Goal: Information Seeking & Learning: Learn about a topic

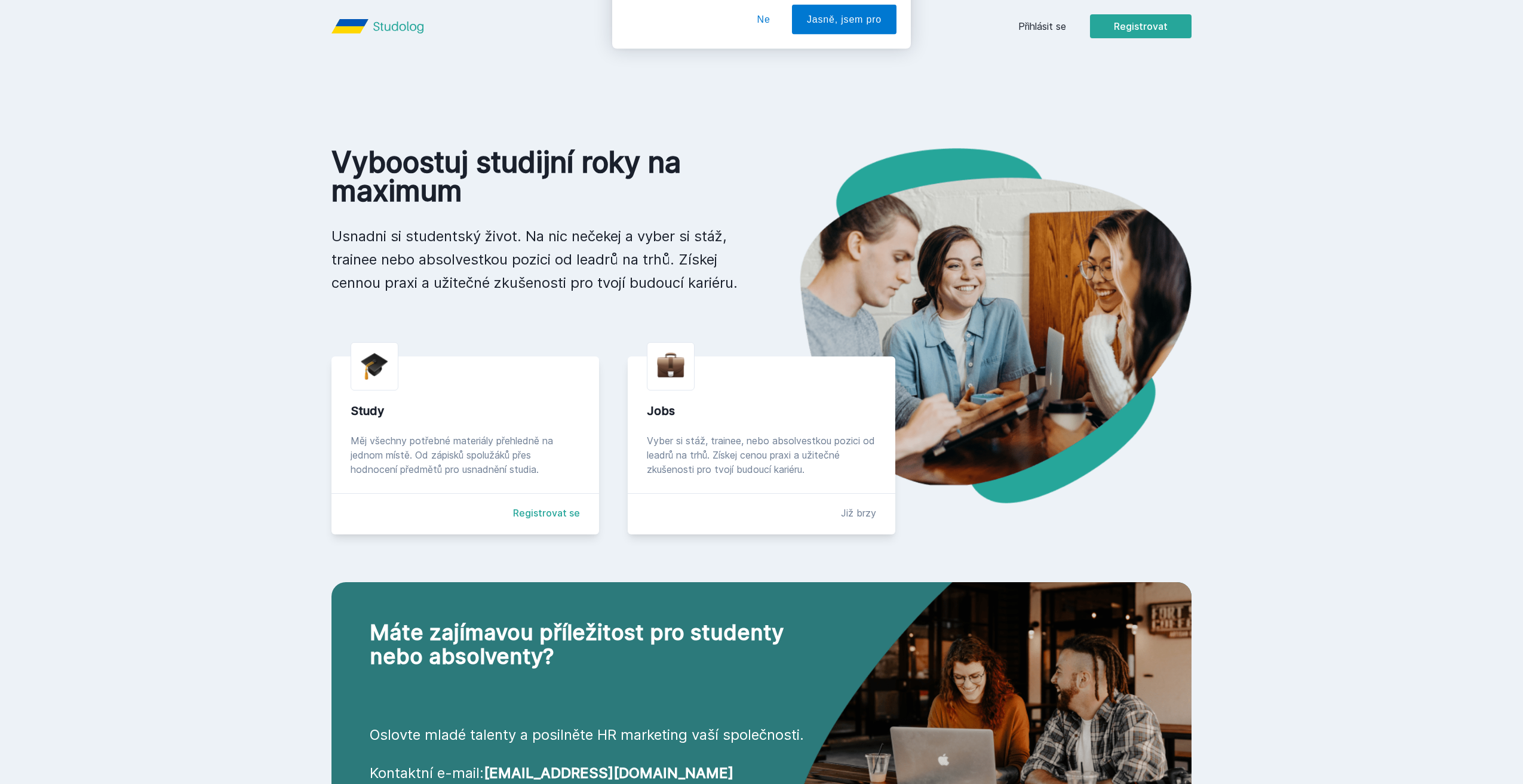
click at [768, 76] on button "Ne" at bounding box center [763, 76] width 43 height 30
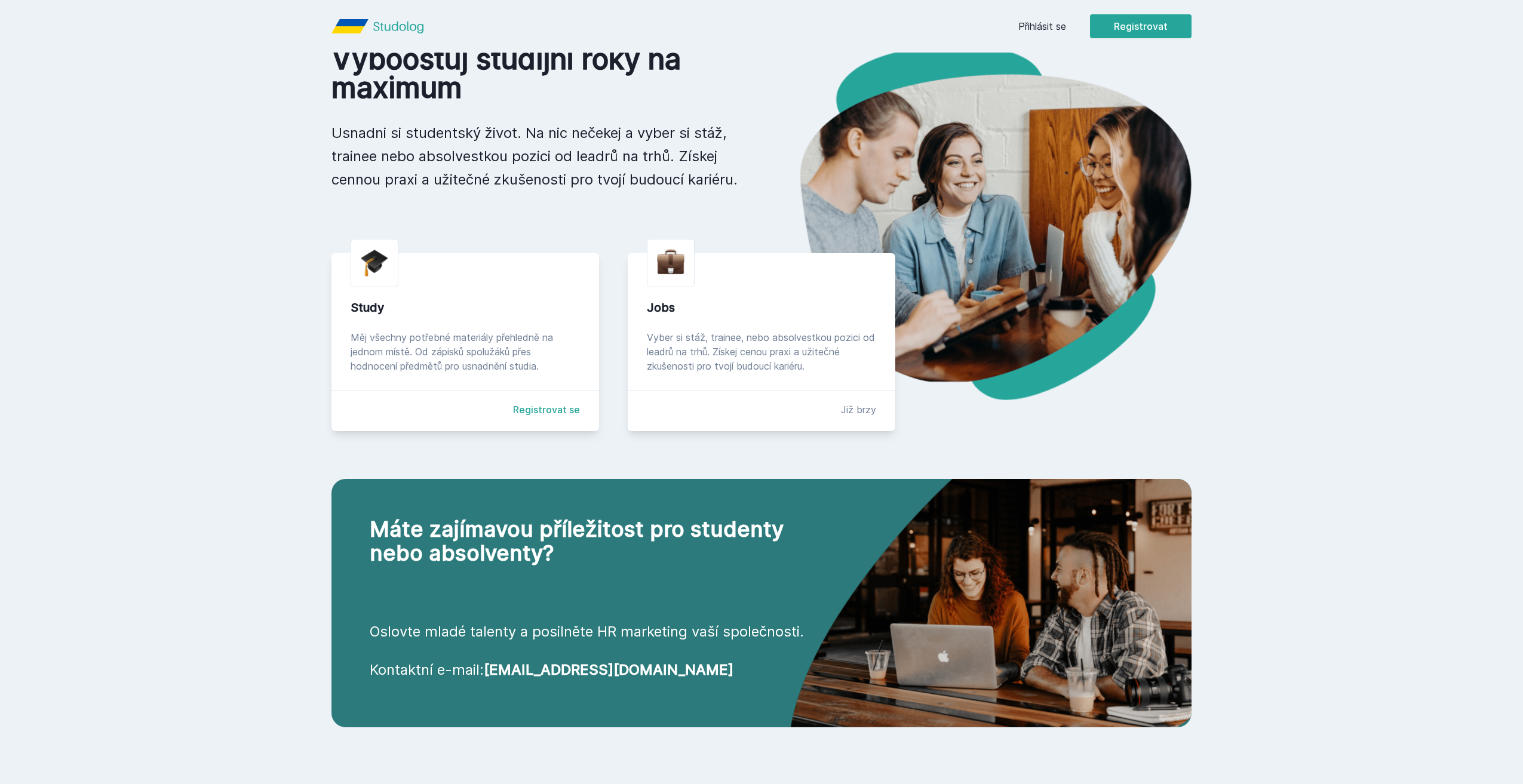
scroll to position [119, 0]
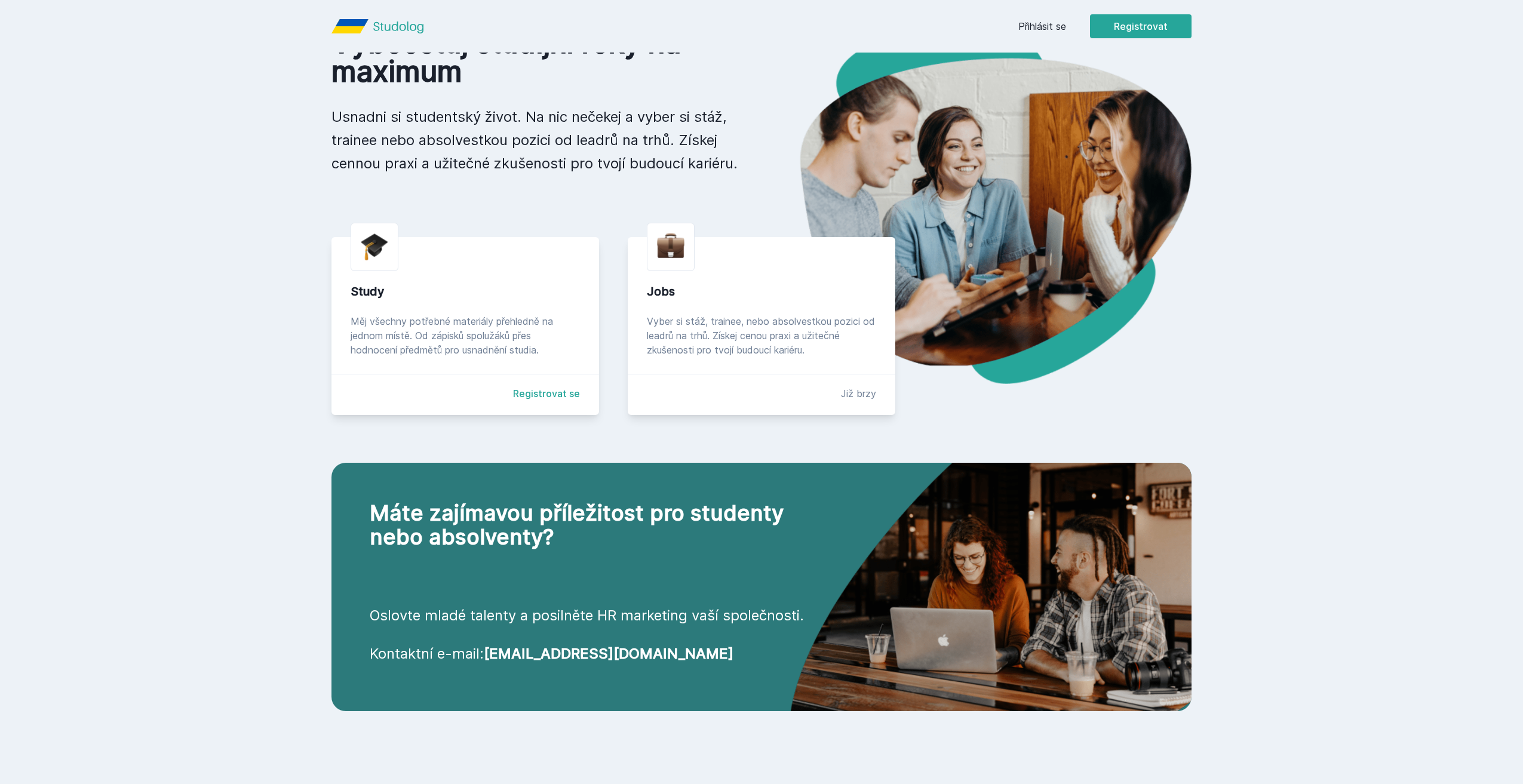
click at [1216, 55] on main "Vyboostuj studijní roky na maximum Usnadni si studentský život. Na nic nečekej …" at bounding box center [762, 408] width 918 height 759
click at [1046, 23] on link "Přihlásit se" at bounding box center [1042, 26] width 48 height 14
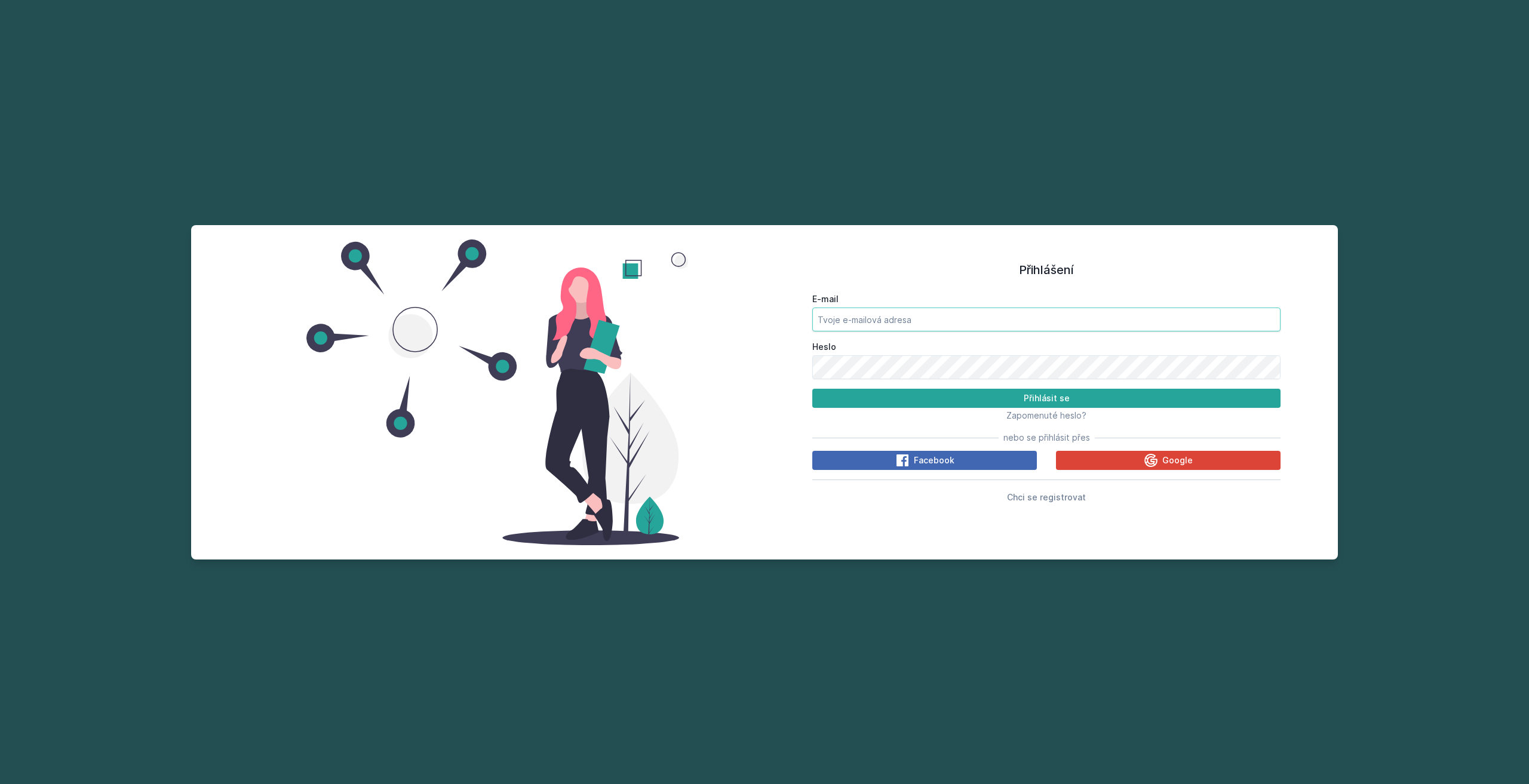
click at [996, 319] on input "E-mail" at bounding box center [1046, 319] width 468 height 24
type input "[PERSON_NAME][EMAIL_ADDRESS][DOMAIN_NAME]"
click at [812, 389] on button "Přihlásit se" at bounding box center [1046, 398] width 468 height 19
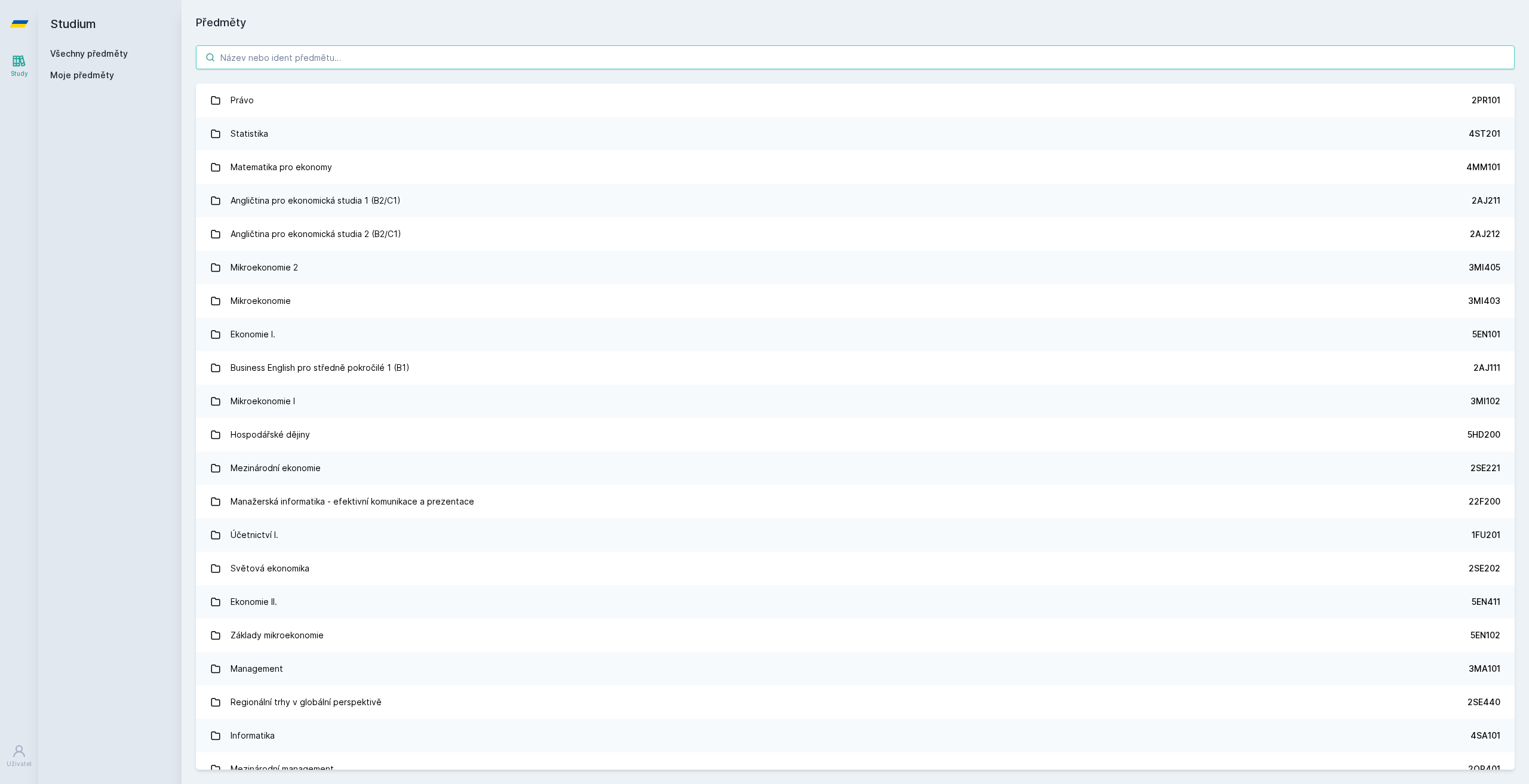
click at [459, 55] on input "search" at bounding box center [855, 57] width 1319 height 24
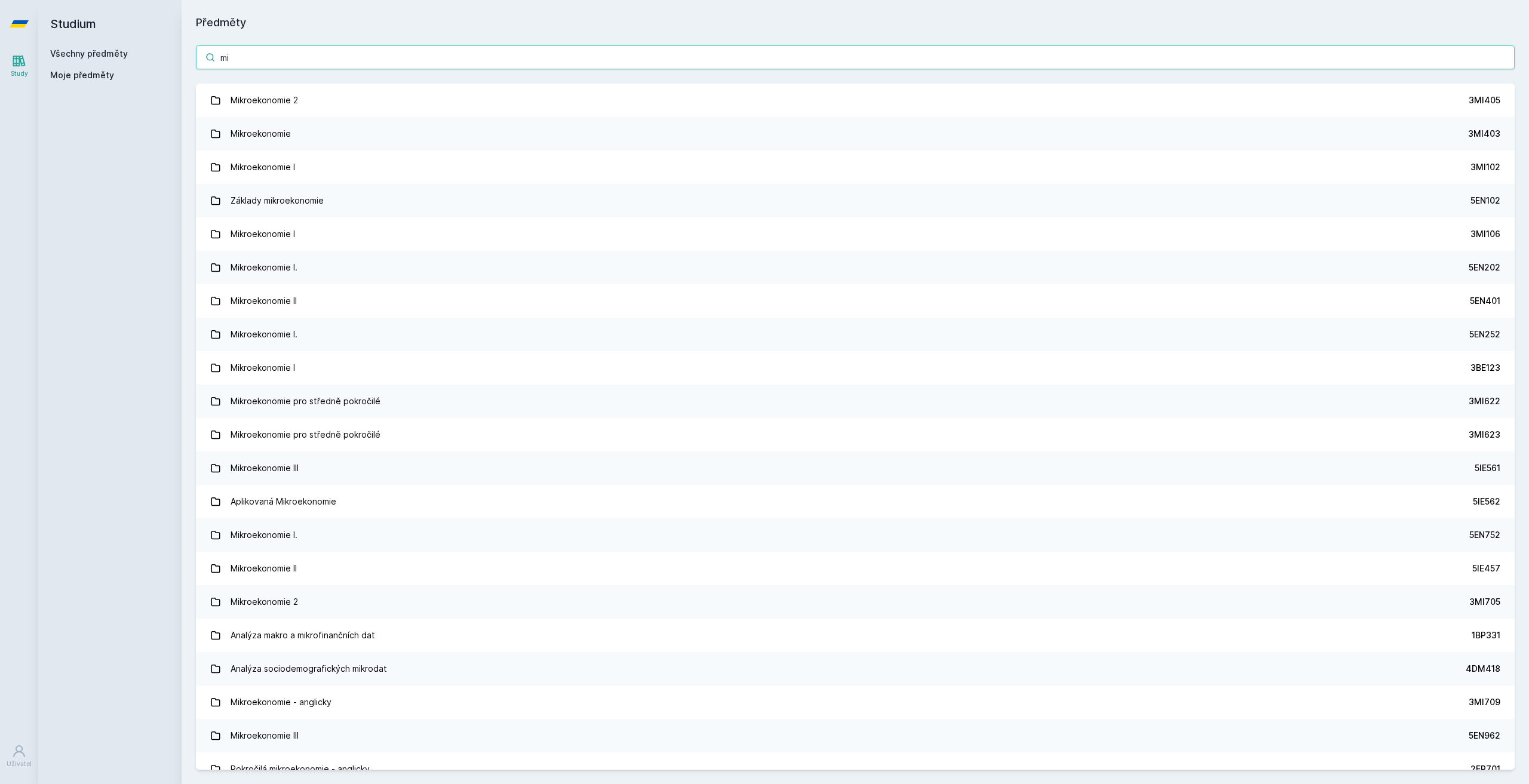
type input "m"
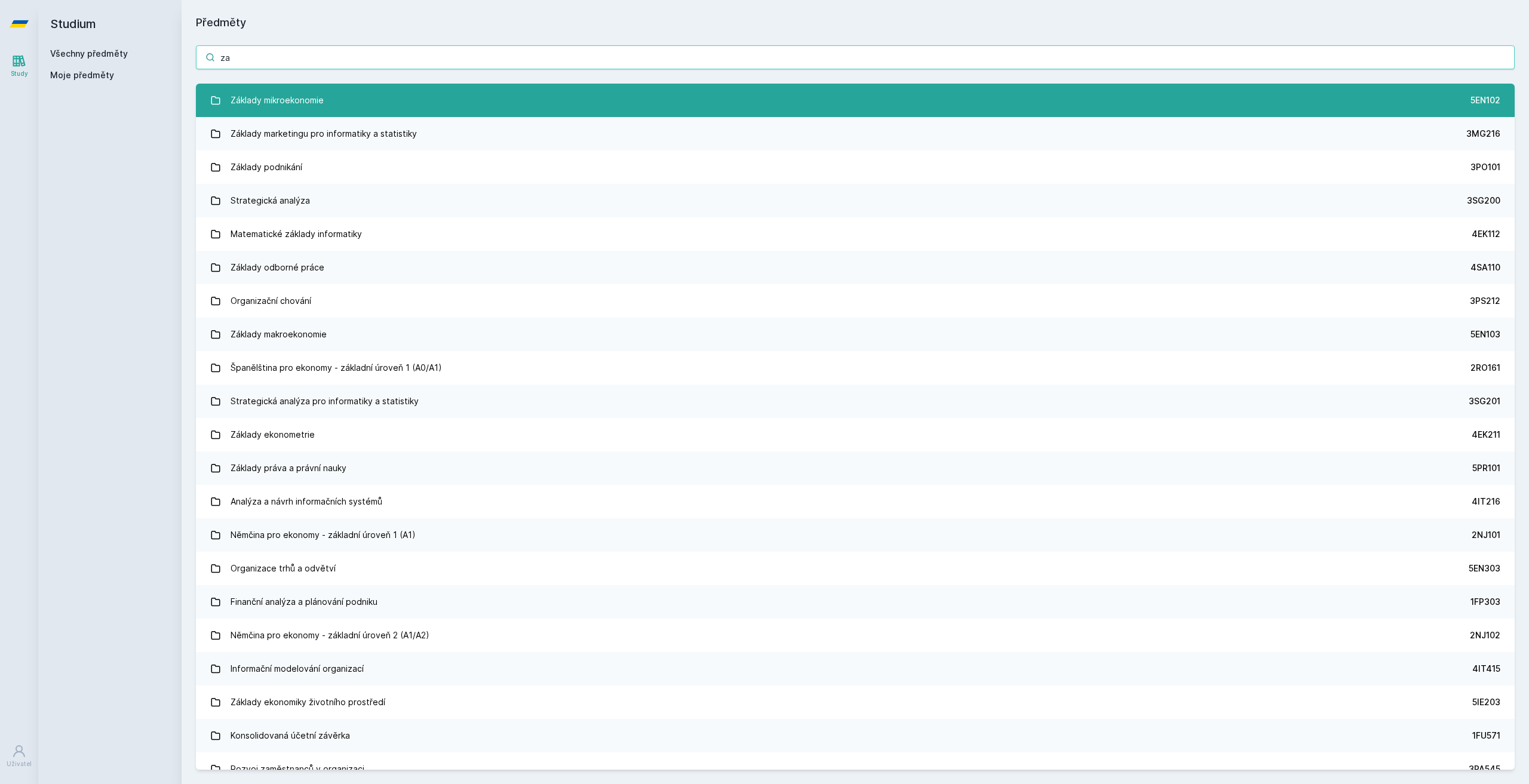
type input "za"
click at [434, 89] on link "Základy mikroekonomie 5EN102" at bounding box center [855, 100] width 1319 height 33
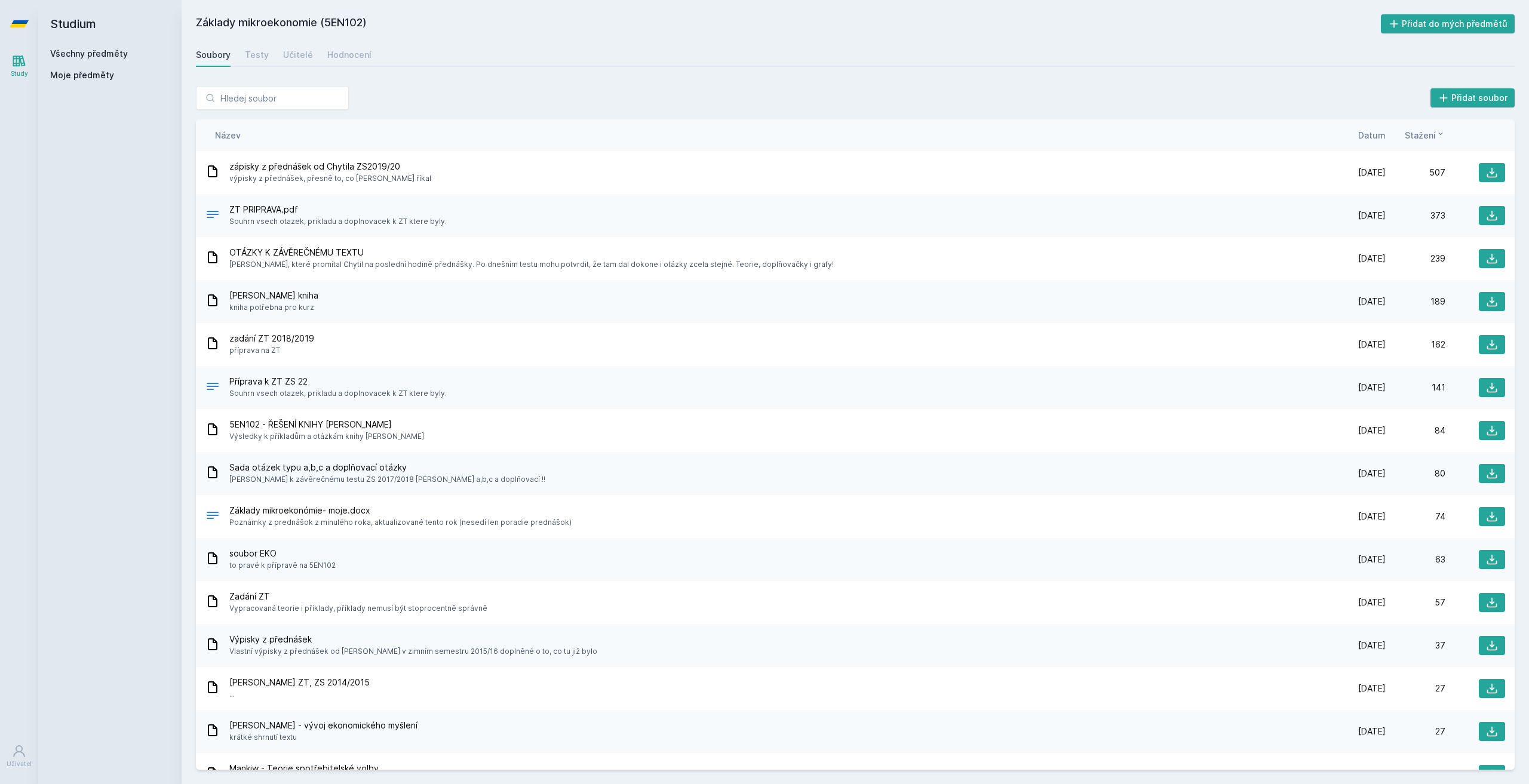
click at [333, 307] on div "[PERSON_NAME] kniha kniha potřebna pro kurz" at bounding box center [765, 301] width 1120 height 24
click at [1487, 302] on icon at bounding box center [1492, 301] width 10 height 10
